Goal: Task Accomplishment & Management: Manage account settings

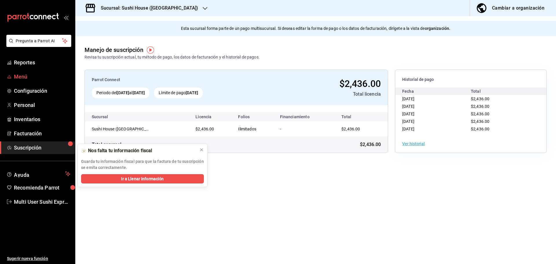
click at [21, 79] on span "Menú" at bounding box center [42, 77] width 57 height 8
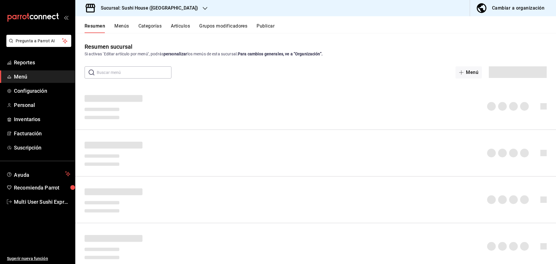
click at [138, 8] on h3 "Sucursal: Sushi House ([GEOGRAPHIC_DATA])" at bounding box center [147, 8] width 102 height 7
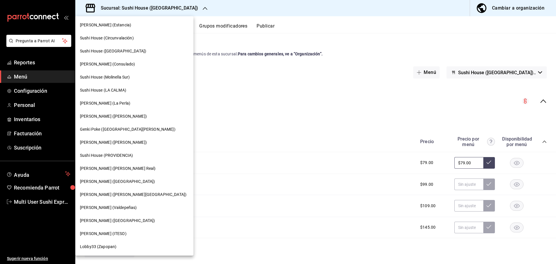
click at [138, 39] on div "Sushi House (Circunvalación)" at bounding box center [134, 38] width 109 height 6
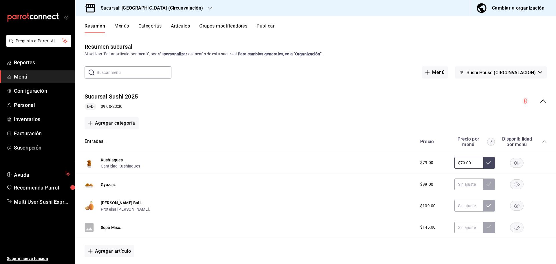
click at [471, 74] on span "Sushi House (CIRCUNVALACION)" at bounding box center [501, 73] width 69 height 6
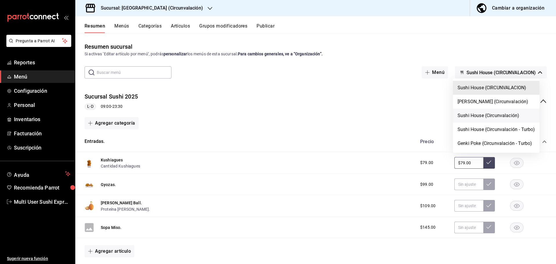
click at [476, 114] on li "Sushi House (Circunvalación)" at bounding box center [496, 116] width 87 height 14
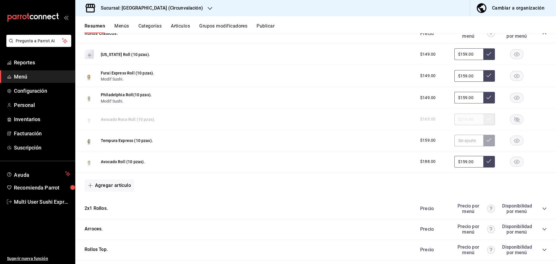
scroll to position [47, 0]
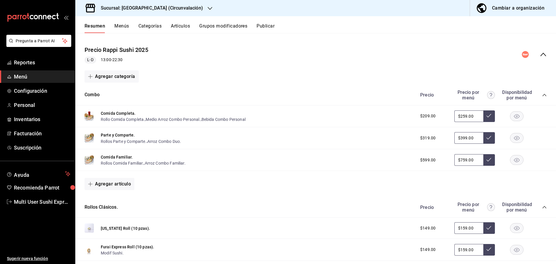
click at [542, 98] on div "Precio Precio por menú Disponibilidad por menú" at bounding box center [481, 95] width 132 height 11
click at [540, 57] on icon "collapse-menu-row" at bounding box center [543, 54] width 7 height 7
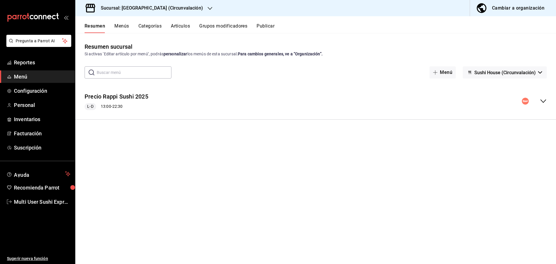
scroll to position [0, 0]
click at [499, 72] on span "Sushi House (Circunvalación)" at bounding box center [505, 73] width 61 height 6
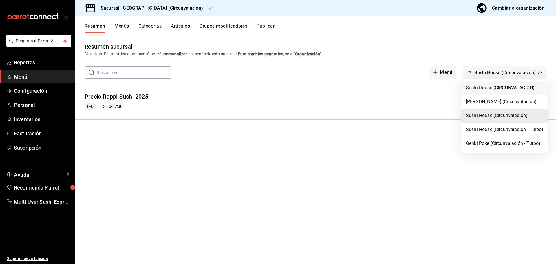
click at [491, 88] on li "Sushi House (CIRCUNVALACION)" at bounding box center [505, 88] width 87 height 14
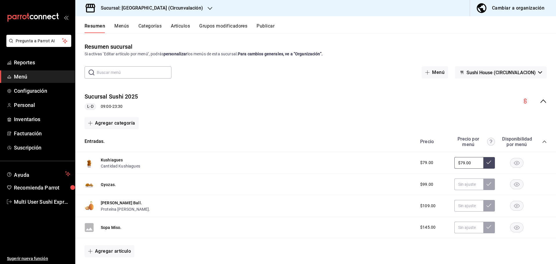
click at [540, 103] on icon "collapse-menu-row" at bounding box center [543, 101] width 7 height 7
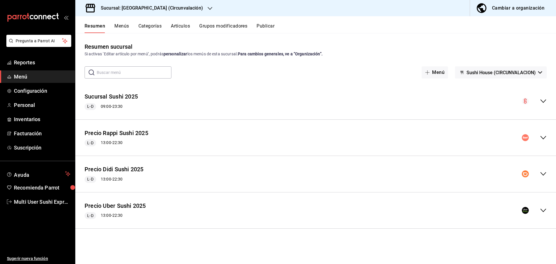
click at [543, 210] on icon "collapse-menu-row" at bounding box center [543, 210] width 7 height 7
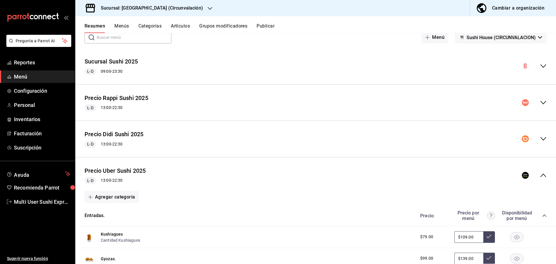
scroll to position [145, 0]
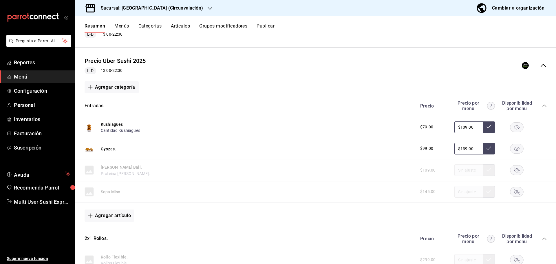
click at [535, 68] on div "collapse-menu-row" at bounding box center [534, 65] width 25 height 7
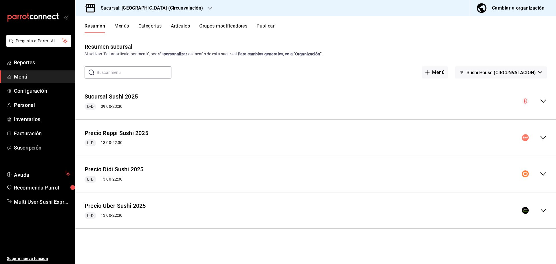
scroll to position [0, 0]
